Goal: Task Accomplishment & Management: Use online tool/utility

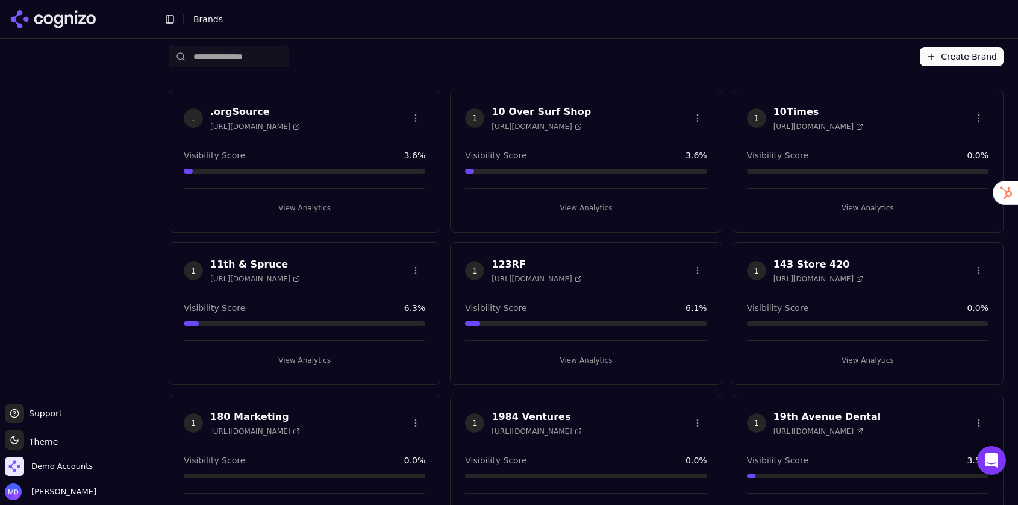
drag, startPoint x: 298, startPoint y: 50, endPoint x: 273, endPoint y: 52, distance: 25.4
click at [297, 50] on div "Create Brand" at bounding box center [586, 57] width 835 height 36
click at [273, 52] on input "search" at bounding box center [229, 57] width 120 height 22
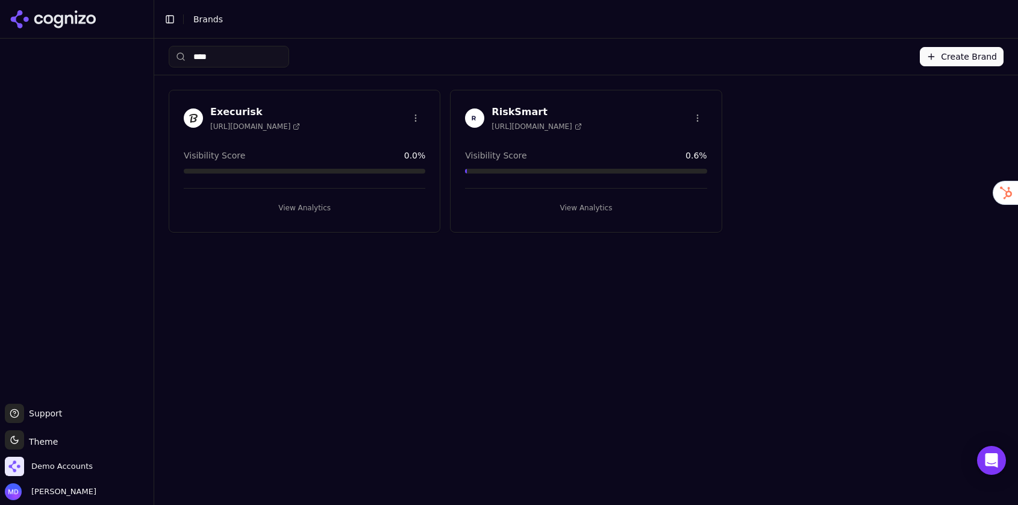
type input "****"
drag, startPoint x: 602, startPoint y: 210, endPoint x: 585, endPoint y: 208, distance: 17.5
click at [602, 210] on button "View Analytics" at bounding box center [586, 207] width 242 height 19
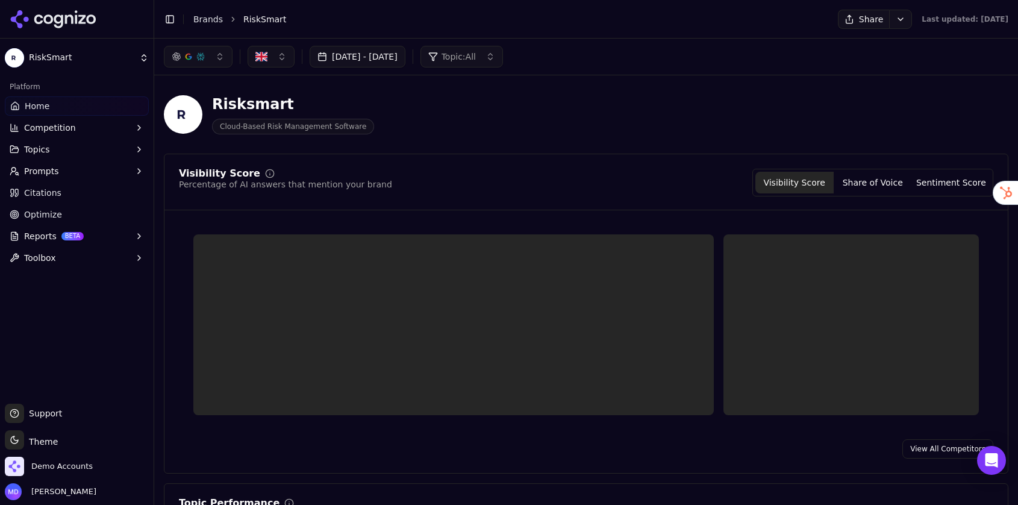
click at [53, 171] on span "Prompts" at bounding box center [41, 171] width 35 height 12
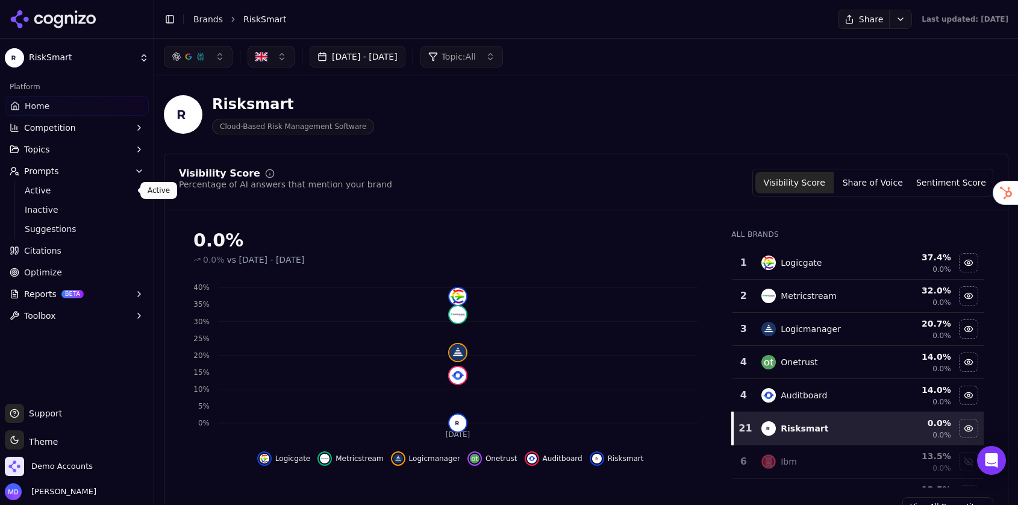
click at [52, 189] on span "Active" at bounding box center [77, 190] width 105 height 12
